Goal: Task Accomplishment & Management: Use online tool/utility

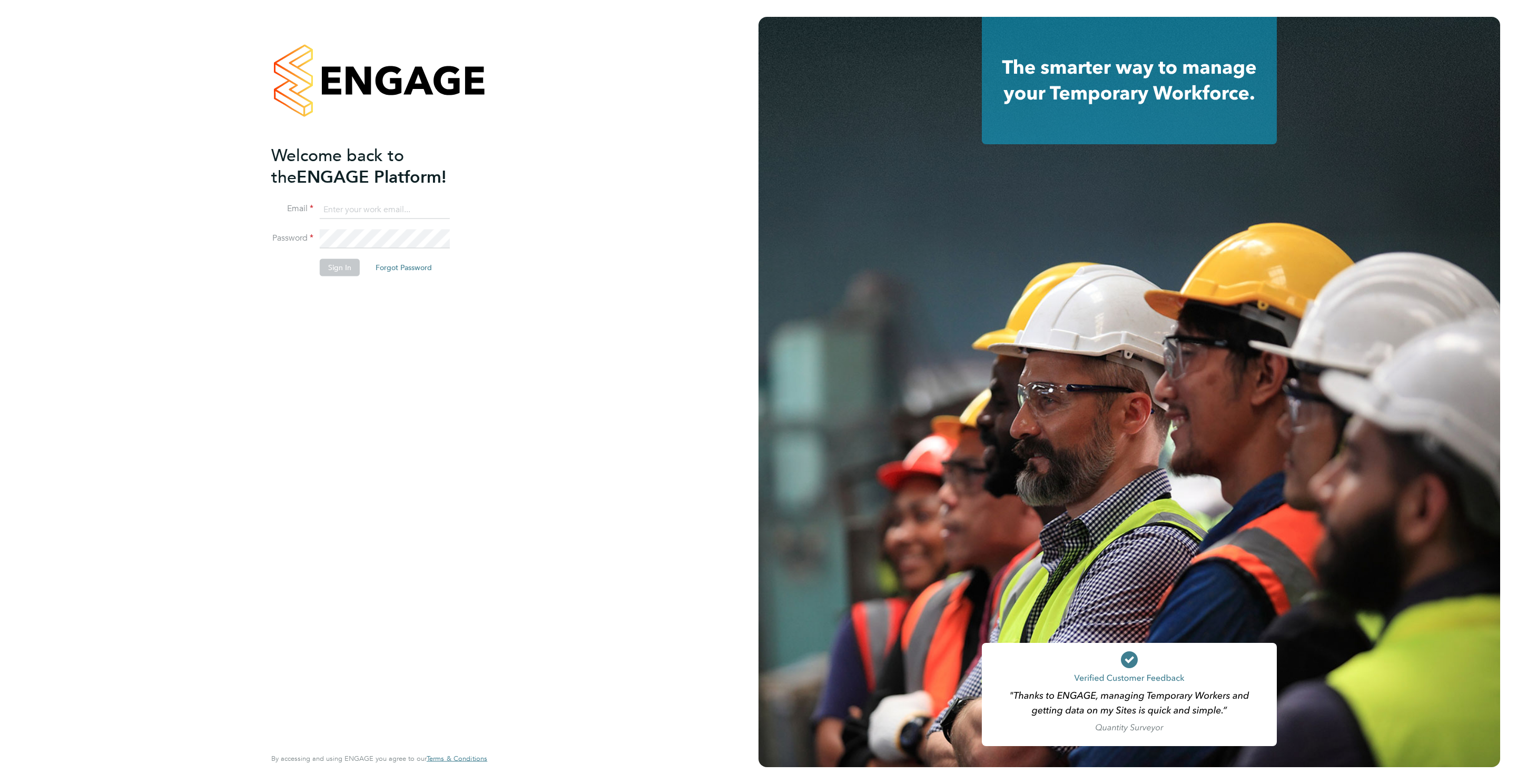
type input "[PERSON_NAME][EMAIL_ADDRESS][PERSON_NAME][DOMAIN_NAME]"
click at [349, 264] on button "Sign In" at bounding box center [340, 268] width 40 height 17
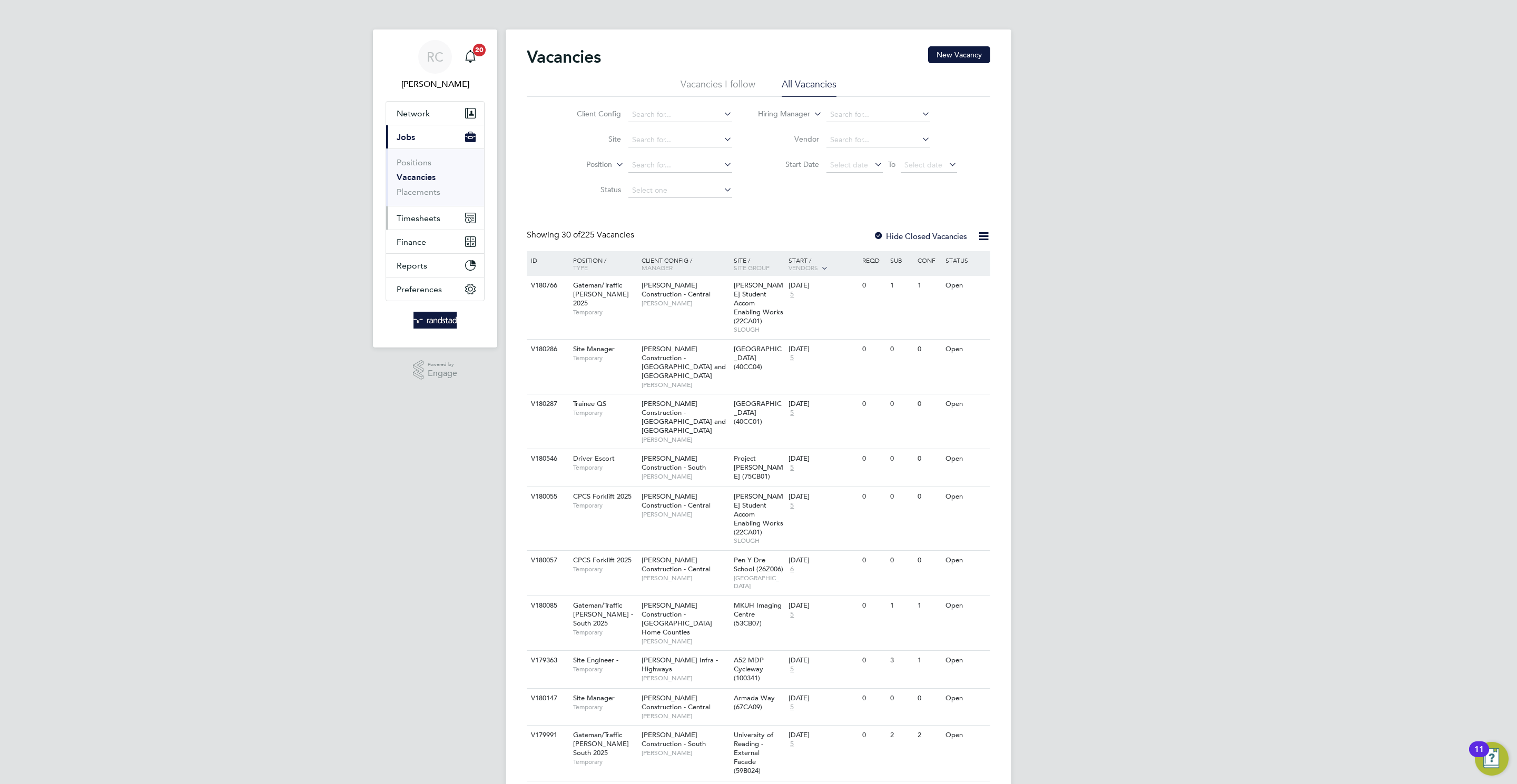
click at [416, 211] on button "Timesheets" at bounding box center [435, 218] width 98 height 24
click at [425, 183] on link "Timesheets" at bounding box center [419, 186] width 44 height 10
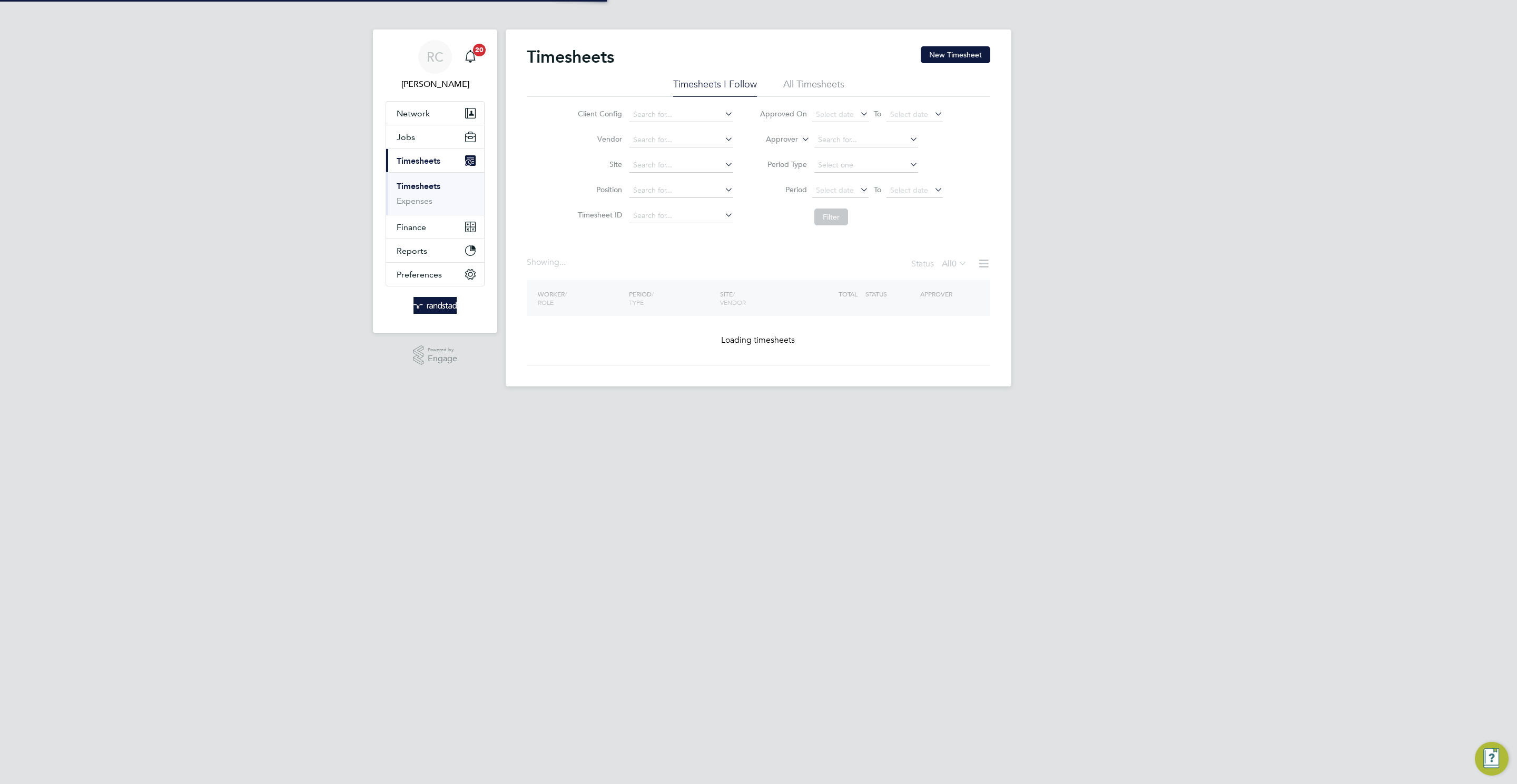
click at [964, 65] on div "Timesheets New Timesheet" at bounding box center [758, 62] width 463 height 32
click at [962, 56] on button "New Timesheet" at bounding box center [955, 55] width 70 height 17
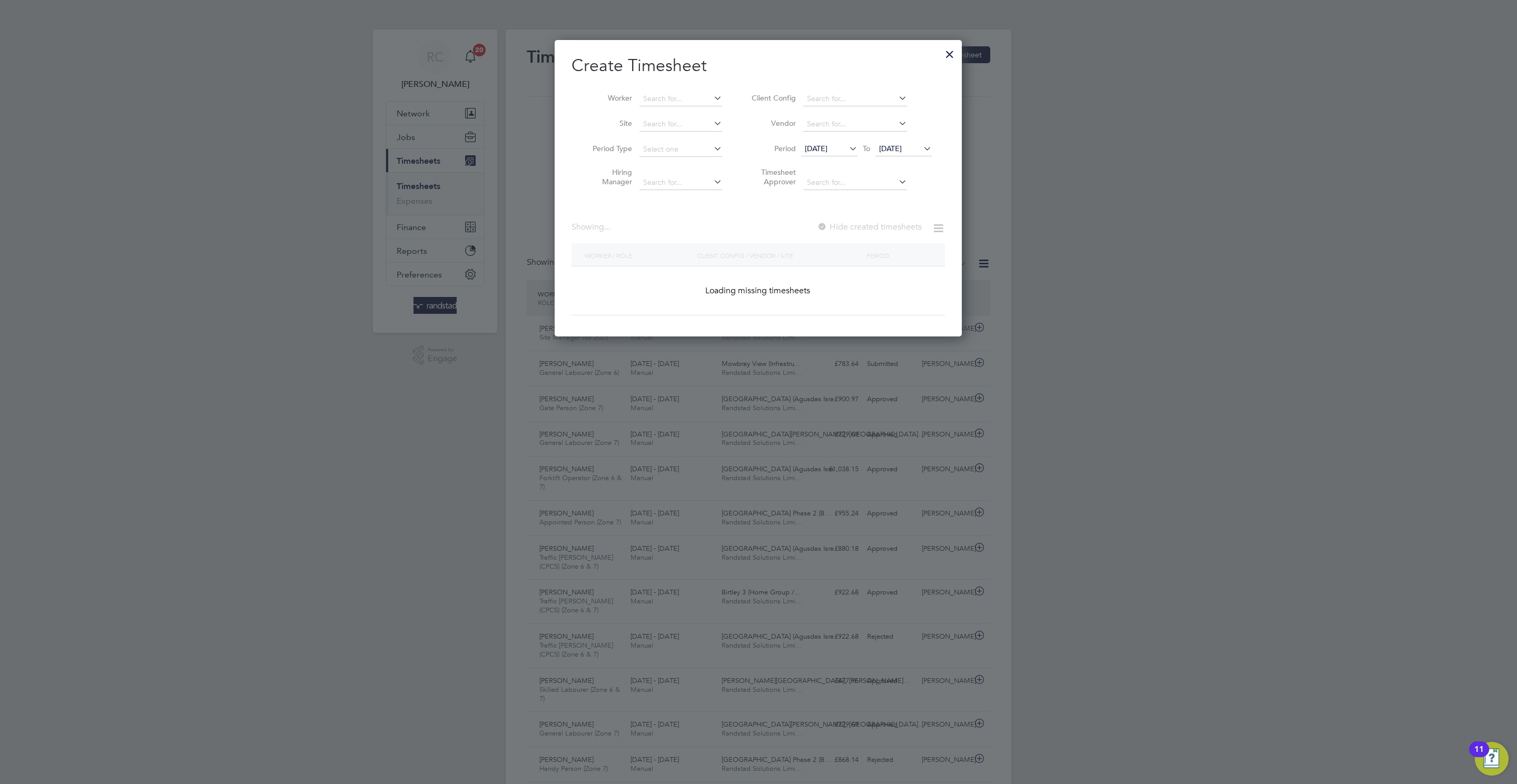
click at [946, 53] on div at bounding box center [949, 51] width 19 height 19
click at [686, 102] on input at bounding box center [681, 99] width 83 height 15
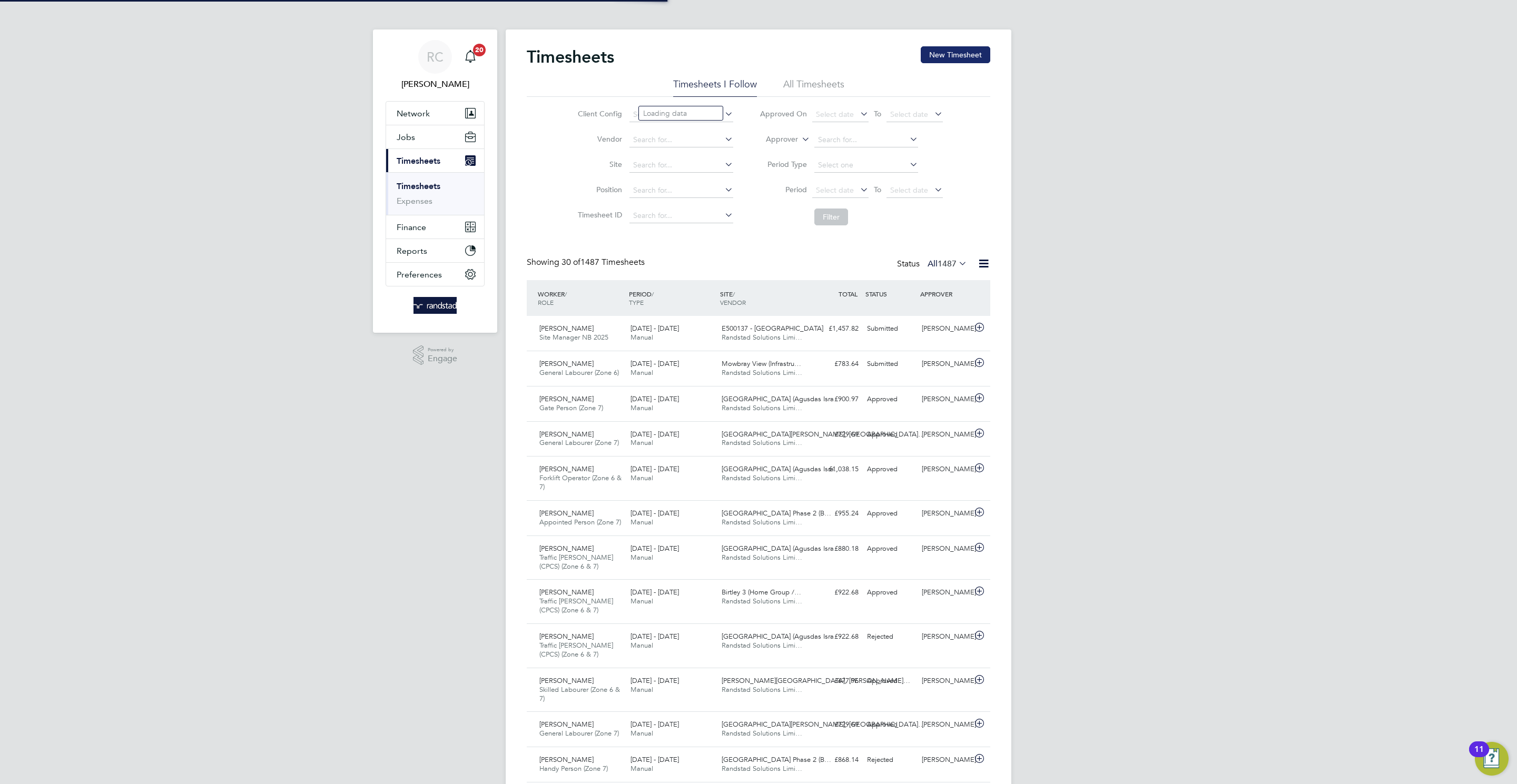
click at [952, 61] on button "New Timesheet" at bounding box center [955, 55] width 70 height 17
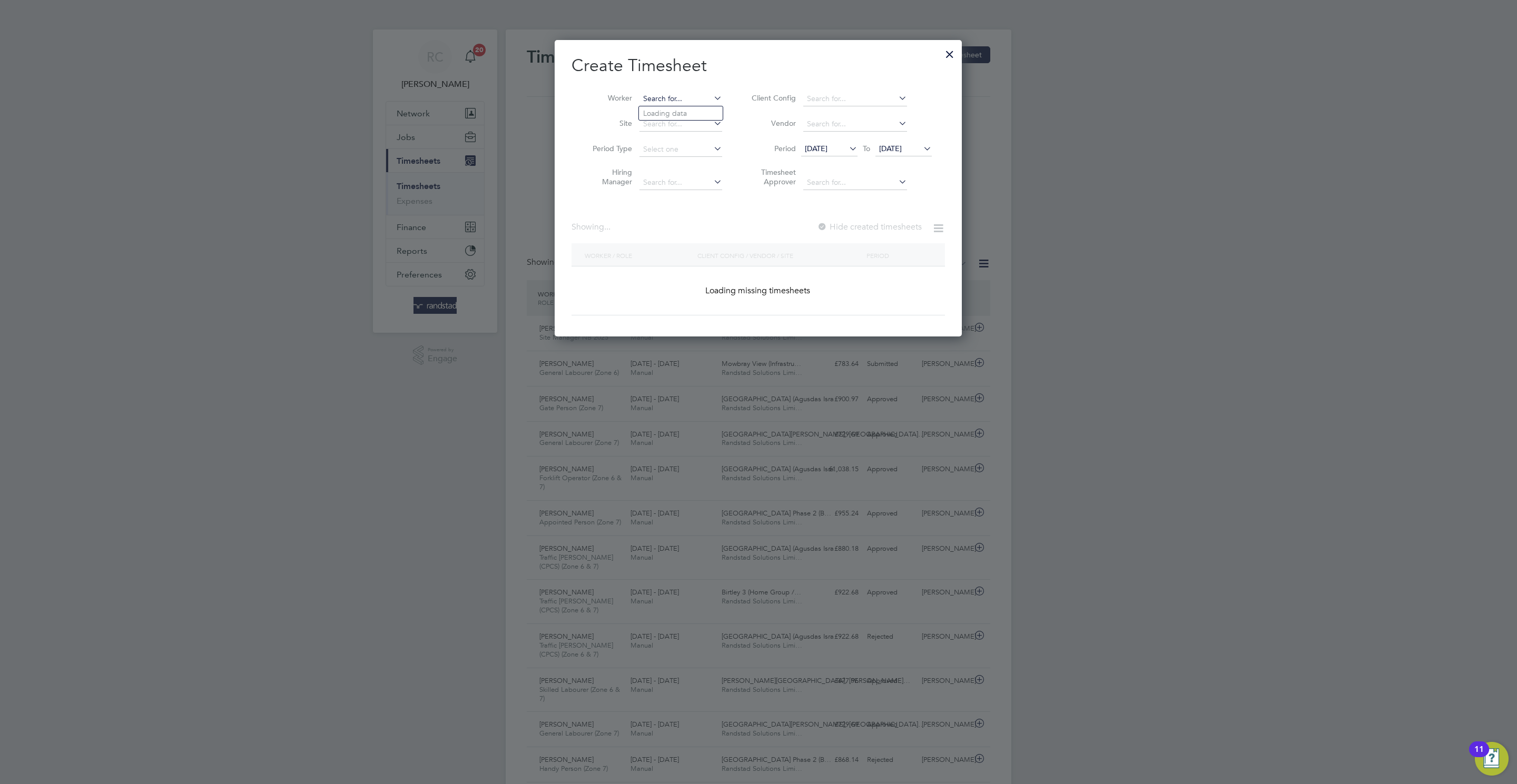
click at [665, 100] on input at bounding box center [681, 99] width 83 height 15
paste input "Stefan Smith"
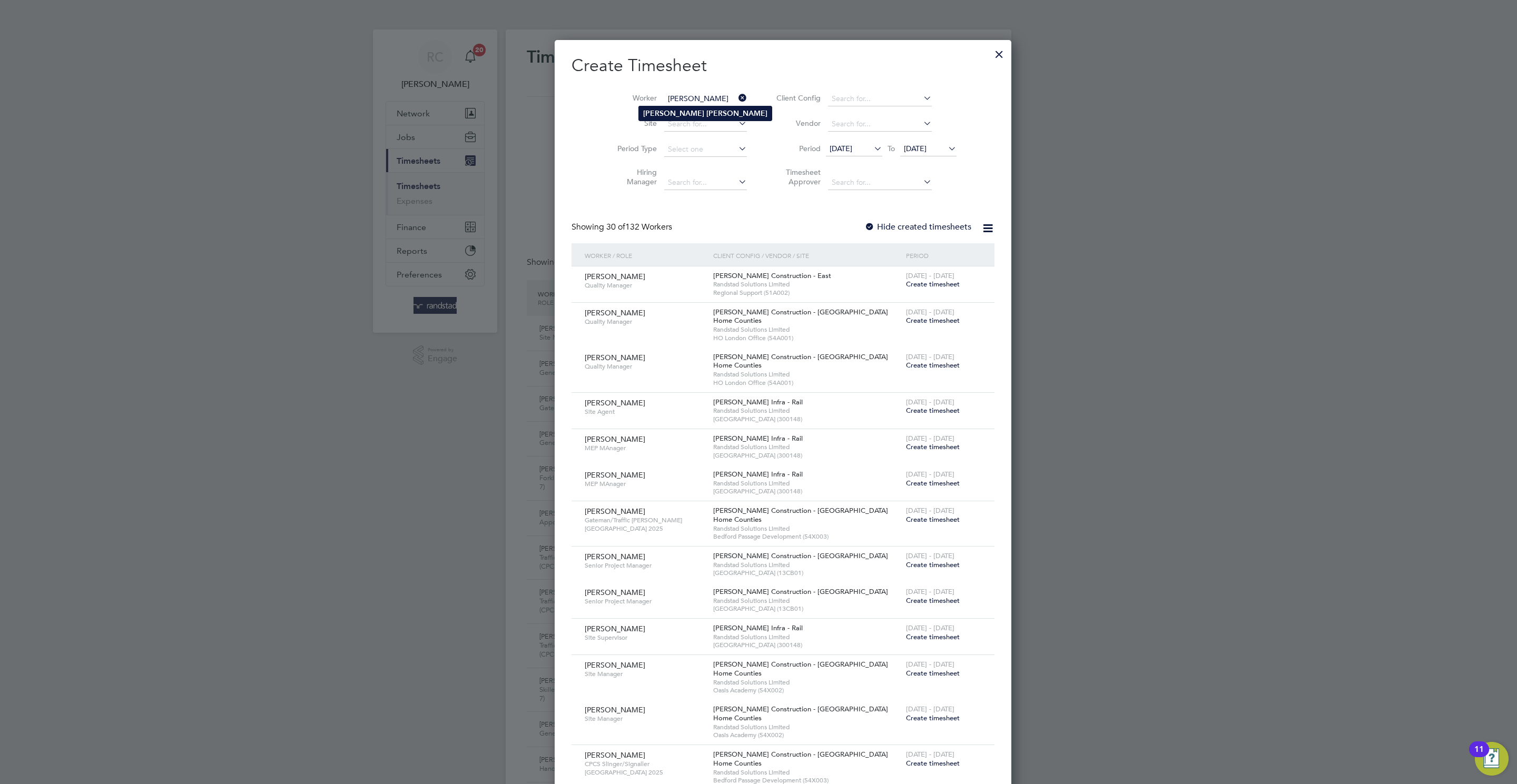
type input "Stefan Smith"
click at [697, 109] on li "Stefan Smith" at bounding box center [705, 113] width 133 height 14
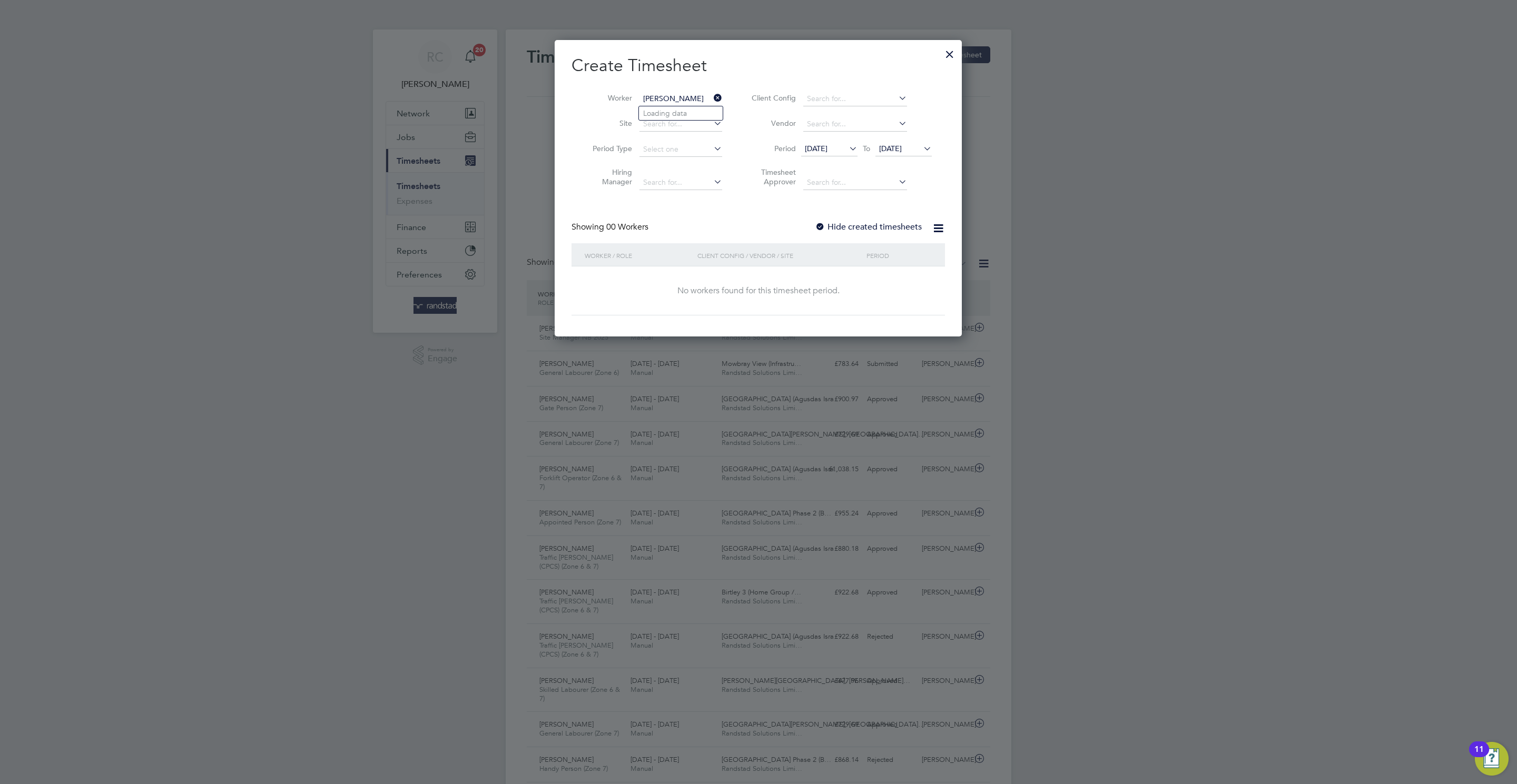
click at [828, 217] on div "Create Timesheet Worker Stefan Smith Site Period Type Hiring Manager Client Con…" at bounding box center [757, 184] width 373 height 260
click at [825, 227] on div at bounding box center [820, 227] width 11 height 11
click at [901, 152] on span "23 Sep 2025" at bounding box center [889, 148] width 23 height 9
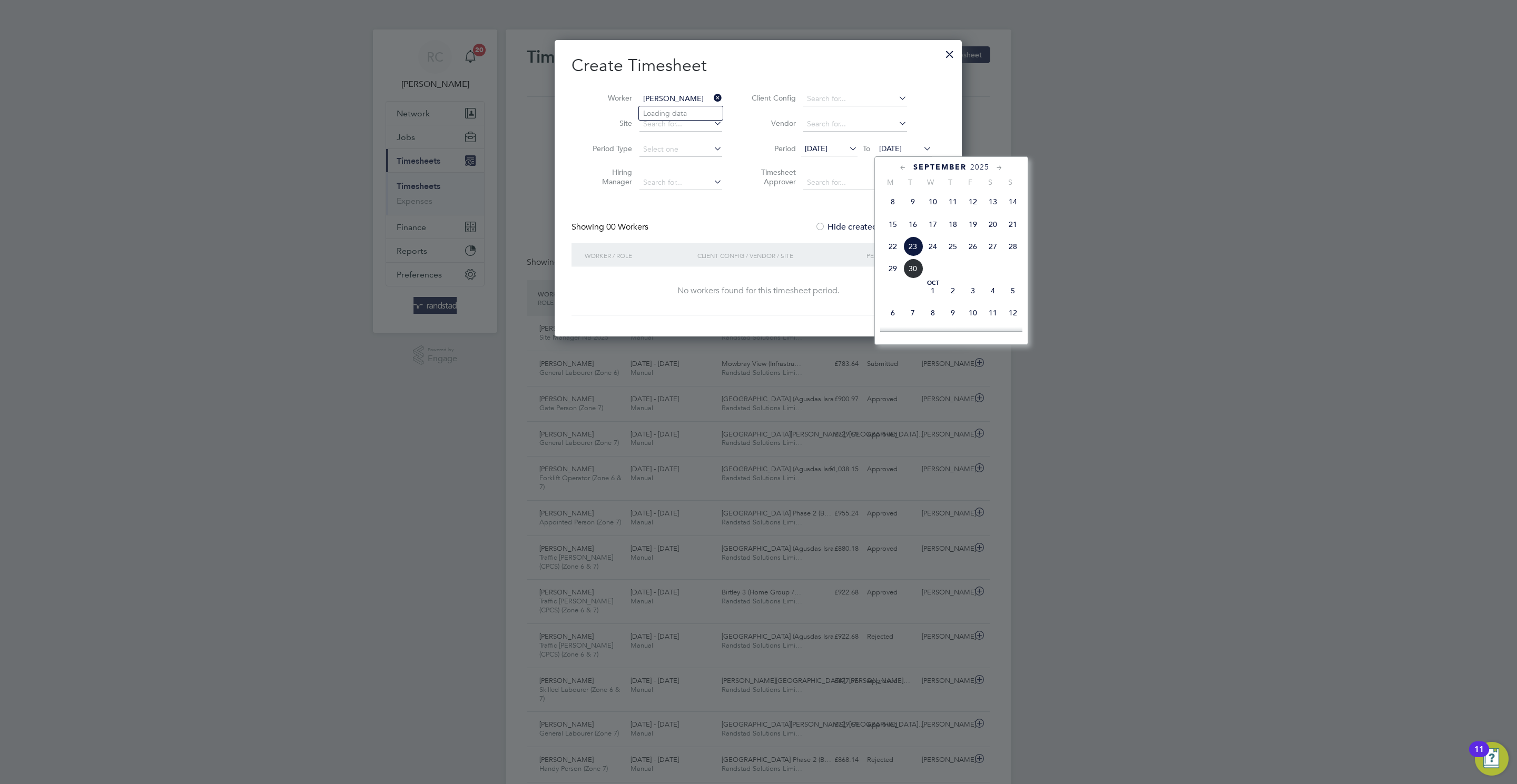
click at [967, 285] on span "3" at bounding box center [973, 291] width 20 height 20
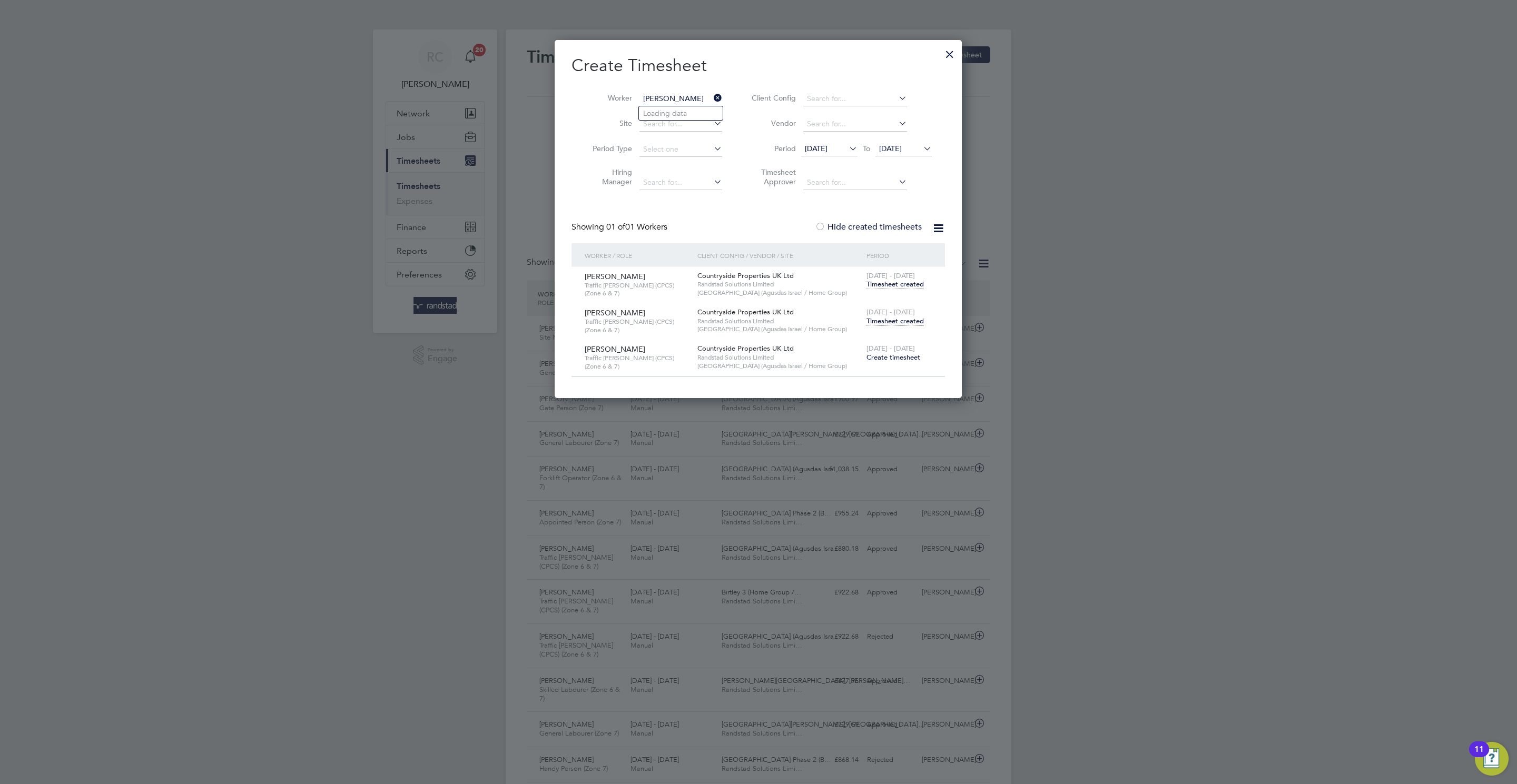
click at [921, 318] on span "Timesheet created" at bounding box center [895, 321] width 57 height 9
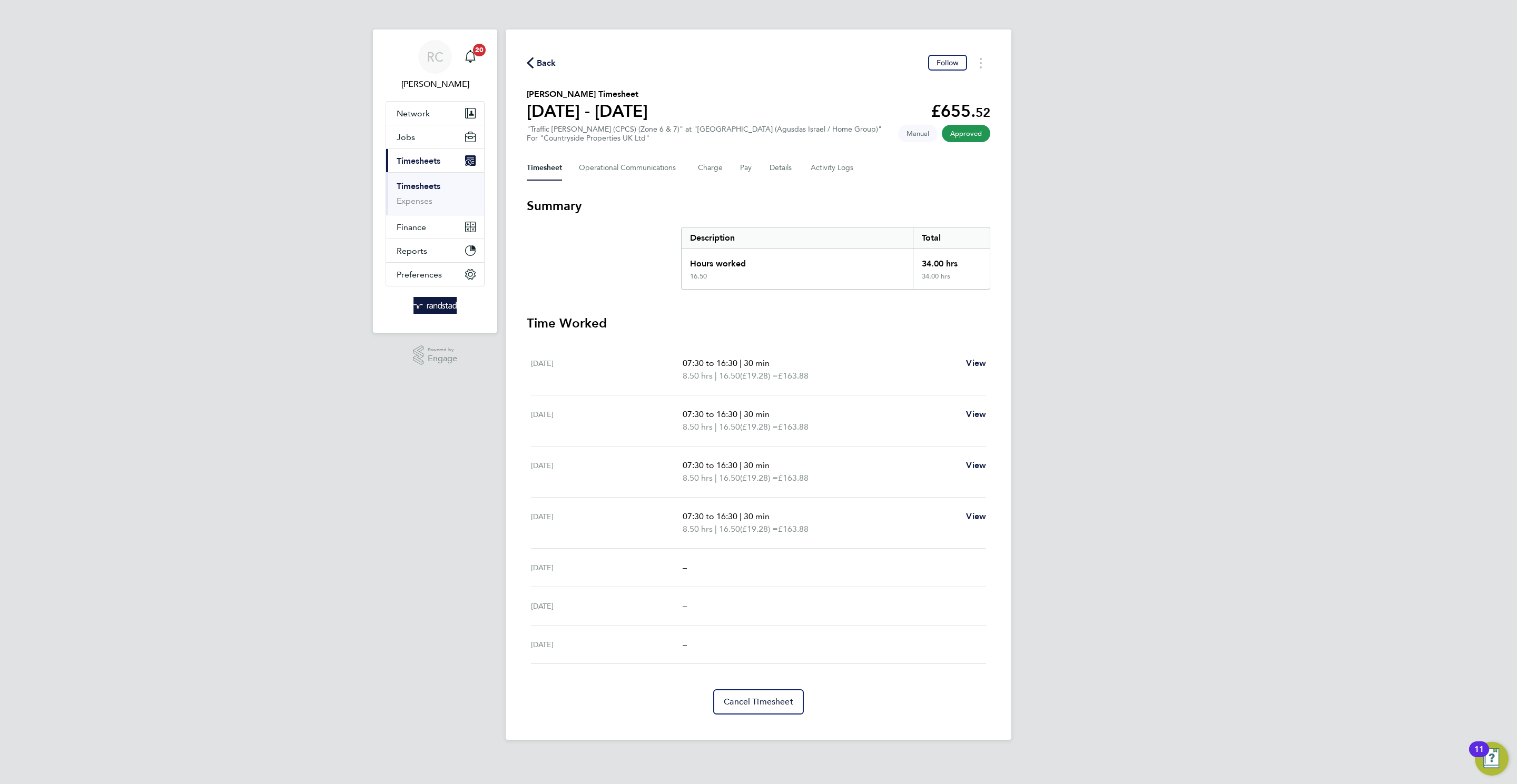
click at [431, 184] on link "Timesheets" at bounding box center [419, 186] width 44 height 10
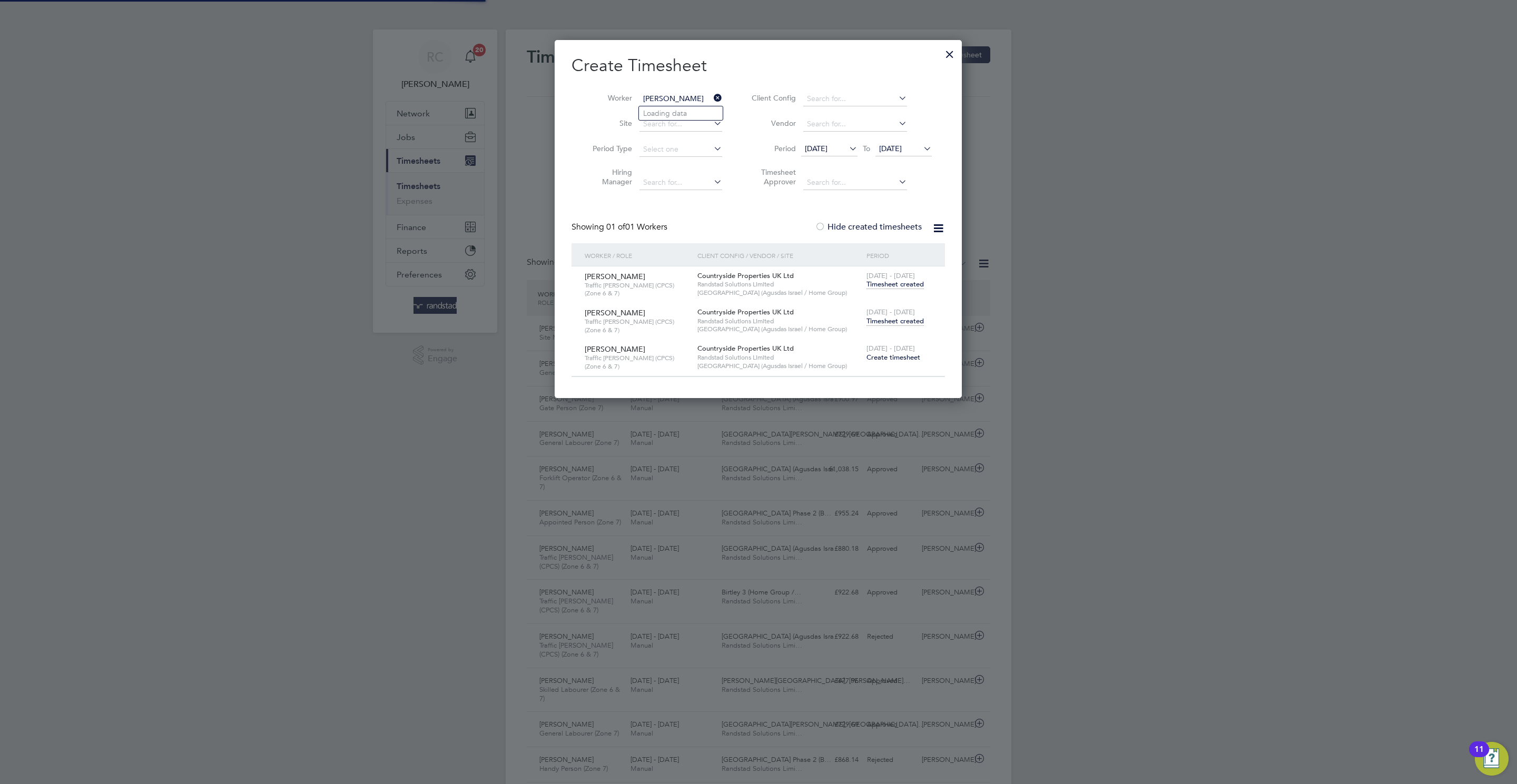
click at [658, 104] on input "Stefan Smith" at bounding box center [681, 99] width 83 height 15
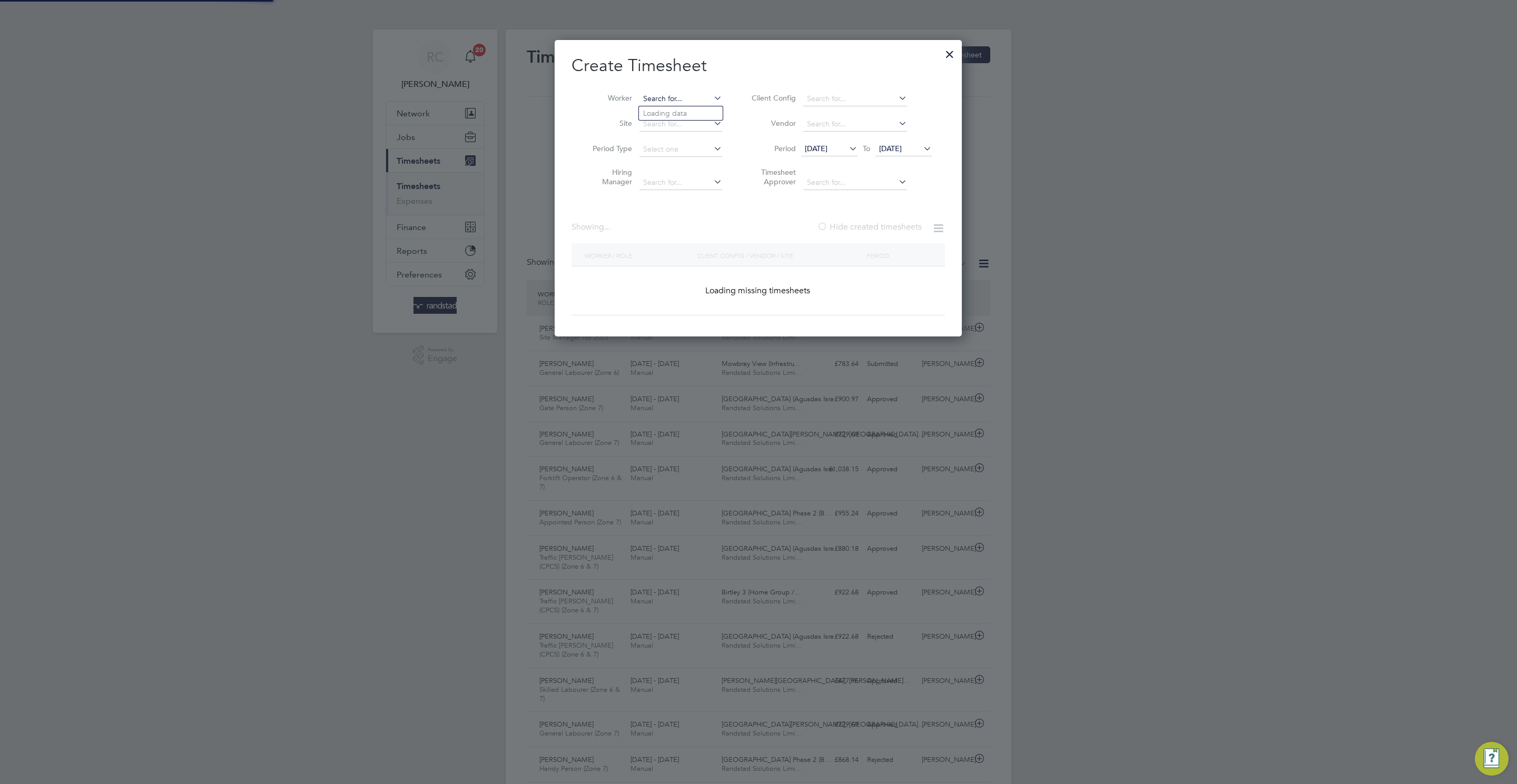
drag, startPoint x: 683, startPoint y: 98, endPoint x: 676, endPoint y: 98, distance: 7.0
click at [676, 98] on input at bounding box center [681, 99] width 83 height 15
paste input "Amanze Alphonsus - c"
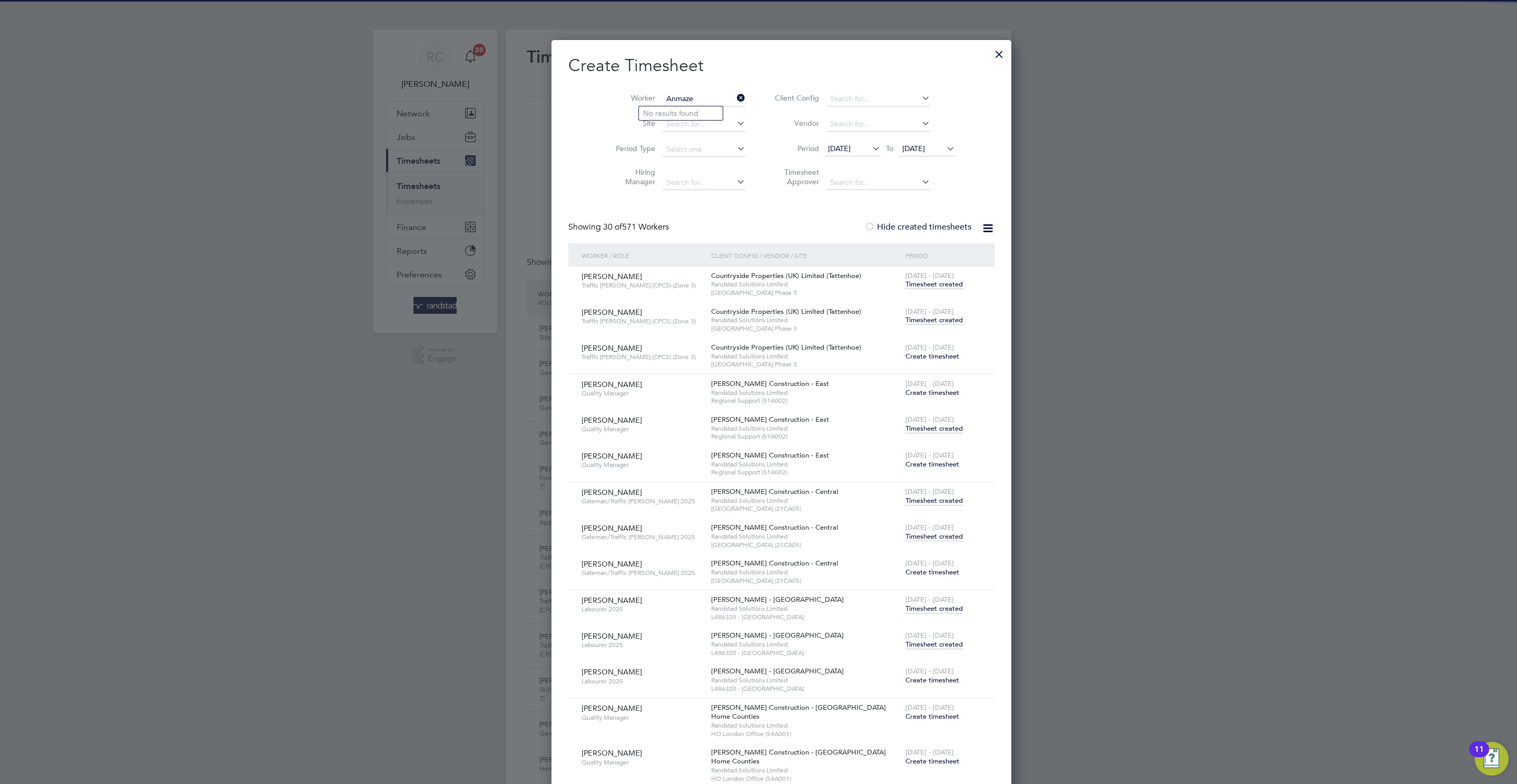
type input "Anmaze"
paste input "C-001675283"
click at [670, 113] on li "Amanze Nnadi" at bounding box center [680, 113] width 83 height 13
type input "Amanze Nnadi"
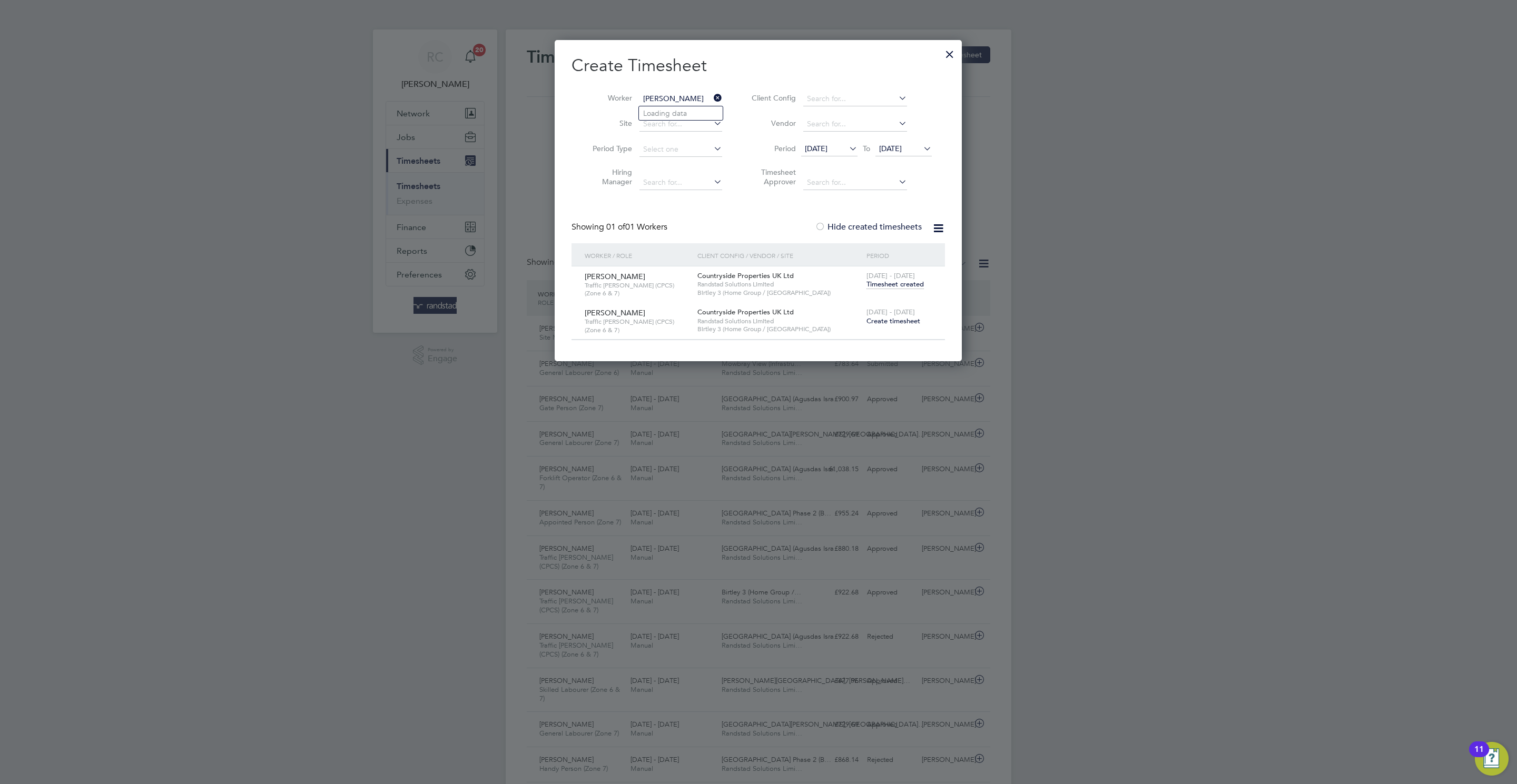
click at [950, 61] on div at bounding box center [949, 51] width 19 height 19
